Goal: Information Seeking & Learning: Learn about a topic

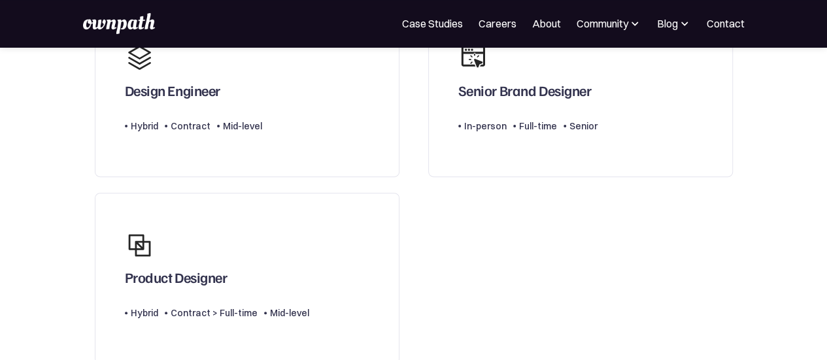
scroll to position [150, 0]
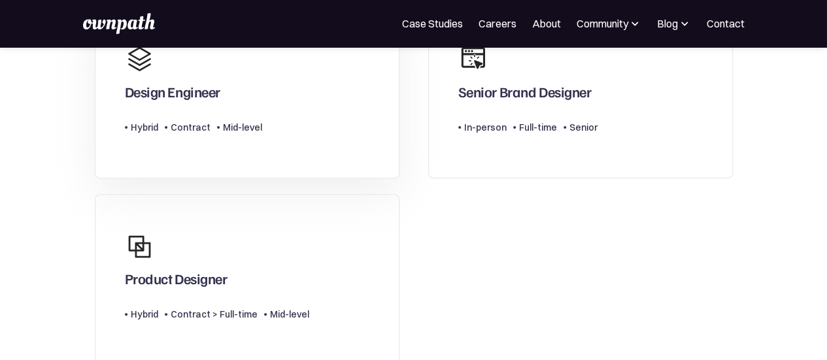
click at [320, 107] on link "Design Engineer Type Level Hybrid Contract Mid-level" at bounding box center [247, 92] width 305 height 171
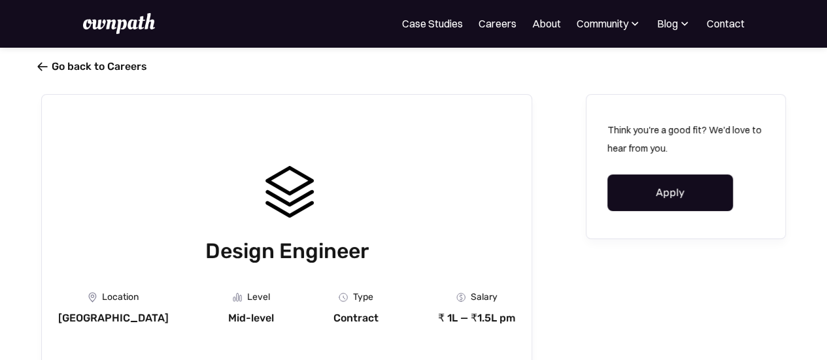
click at [51, 65] on link " Go back to Careers" at bounding box center [94, 66] width 106 height 12
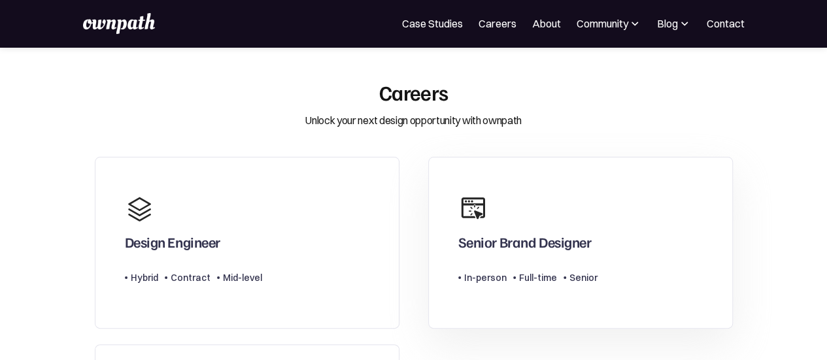
click at [437, 195] on link "Senior Brand Designer Type Level In-person Full-time Senior" at bounding box center [580, 242] width 305 height 171
click at [448, 231] on link "Senior Brand Designer Type Level In-person Full-time Senior" at bounding box center [580, 242] width 305 height 171
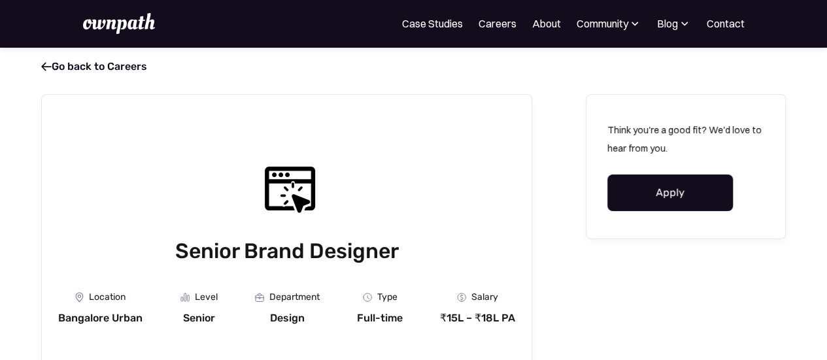
click at [201, 171] on div "Senior Brand Designer" at bounding box center [286, 212] width 457 height 108
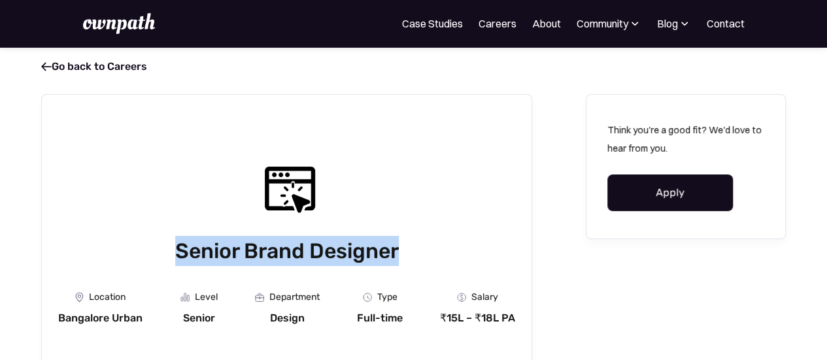
drag, startPoint x: 173, startPoint y: 252, endPoint x: 395, endPoint y: 232, distance: 223.8
click at [395, 232] on div "Senior Brand Designer" at bounding box center [286, 212] width 457 height 108
copy h1 "Senior Brand Designer"
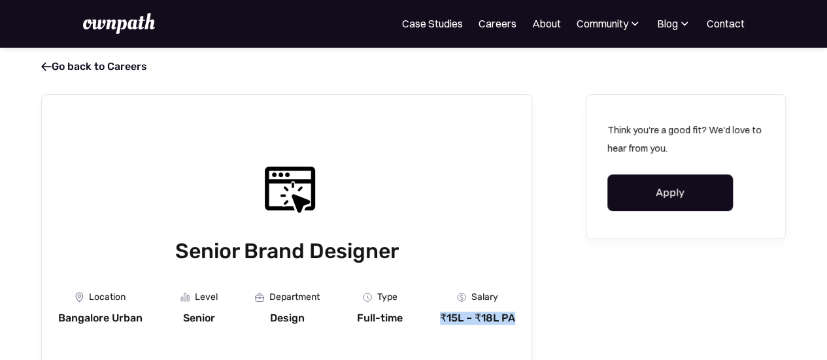
drag, startPoint x: 433, startPoint y: 317, endPoint x: 528, endPoint y: 309, distance: 94.5
copy div "₹15L – ₹18L PA"
click at [50, 70] on link " Go back to Careers" at bounding box center [94, 66] width 106 height 12
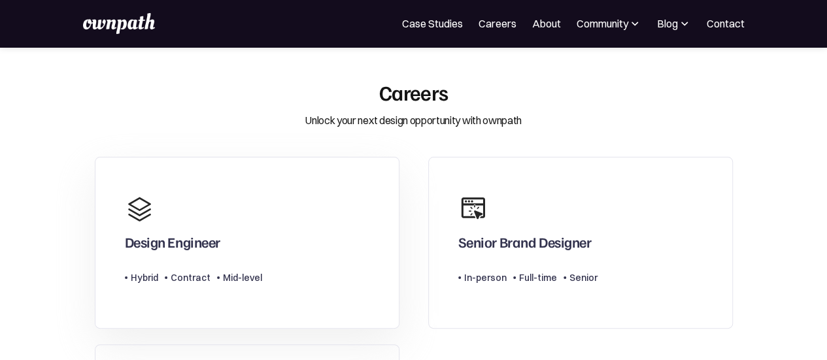
click at [217, 250] on div "Design Engineer" at bounding box center [172, 241] width 95 height 17
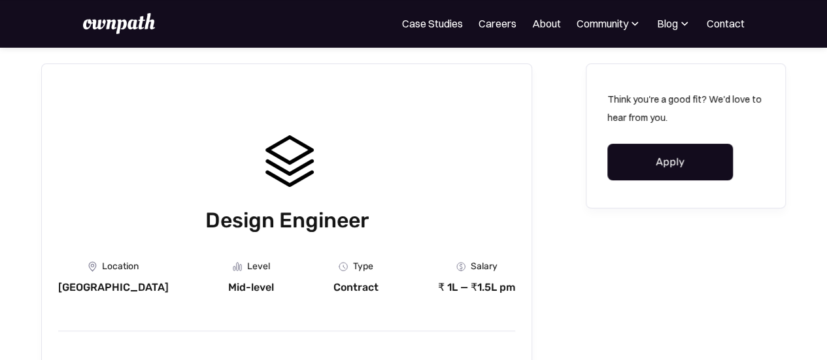
scroll to position [17, 0]
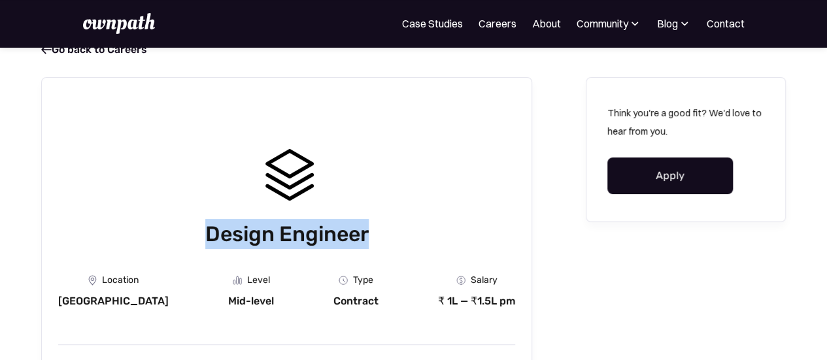
drag, startPoint x: 210, startPoint y: 233, endPoint x: 374, endPoint y: 229, distance: 163.5
click at [374, 229] on h1 "Design Engineer" at bounding box center [286, 234] width 457 height 30
copy h1 "Design Engineer"
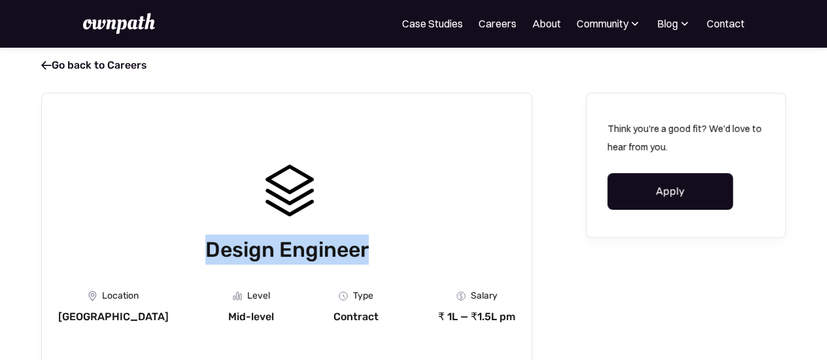
scroll to position [0, 0]
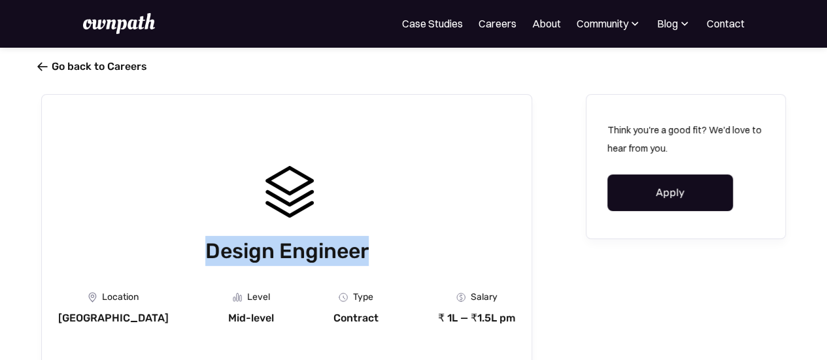
click at [48, 69] on link " Go back to Careers" at bounding box center [94, 66] width 106 height 12
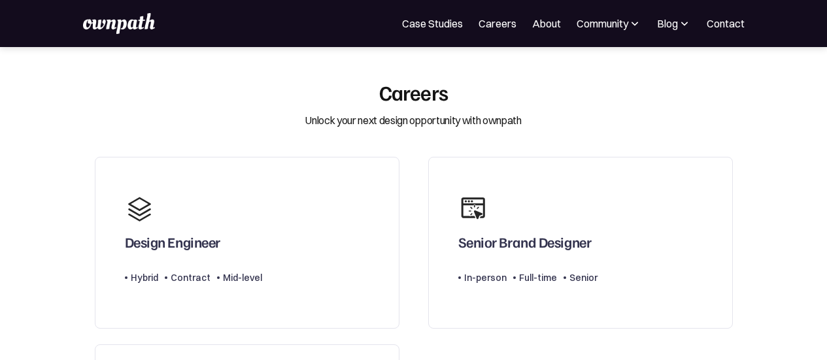
scroll to position [290, 0]
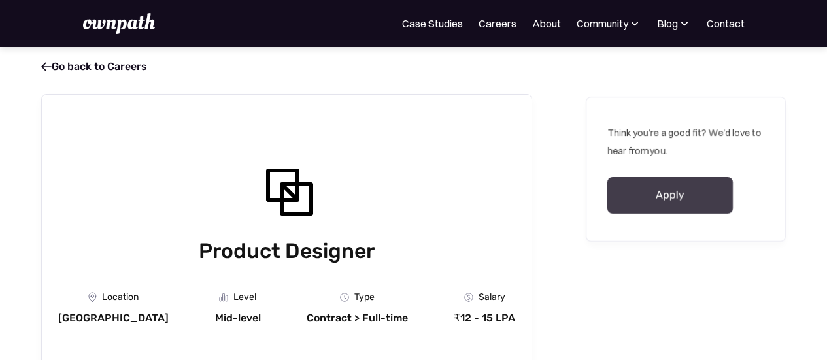
scroll to position [55, 0]
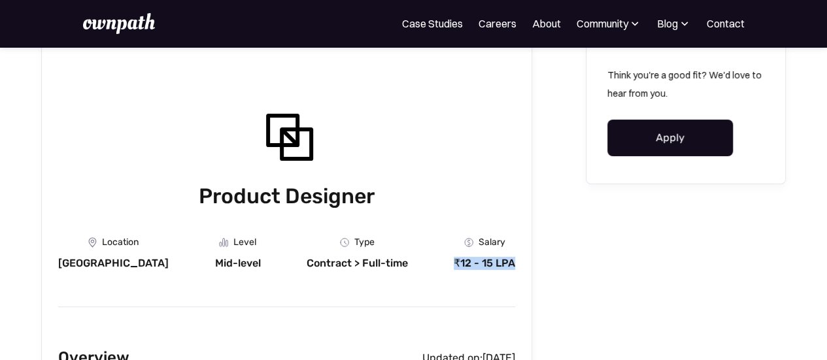
drag, startPoint x: 451, startPoint y: 263, endPoint x: 519, endPoint y: 259, distance: 68.1
click at [149, 22] on img at bounding box center [119, 23] width 72 height 21
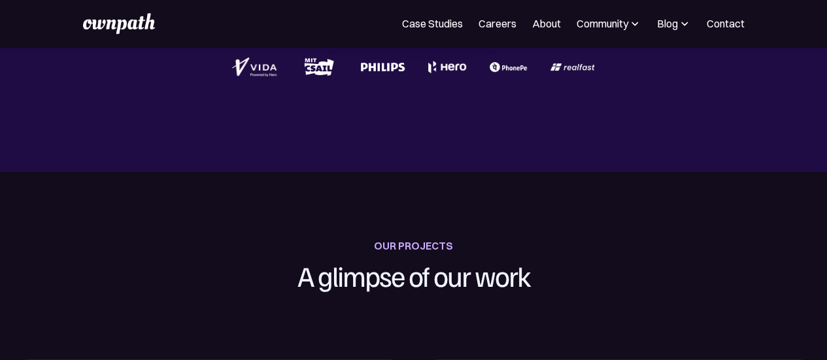
scroll to position [341, 0]
